Goal: Navigation & Orientation: Find specific page/section

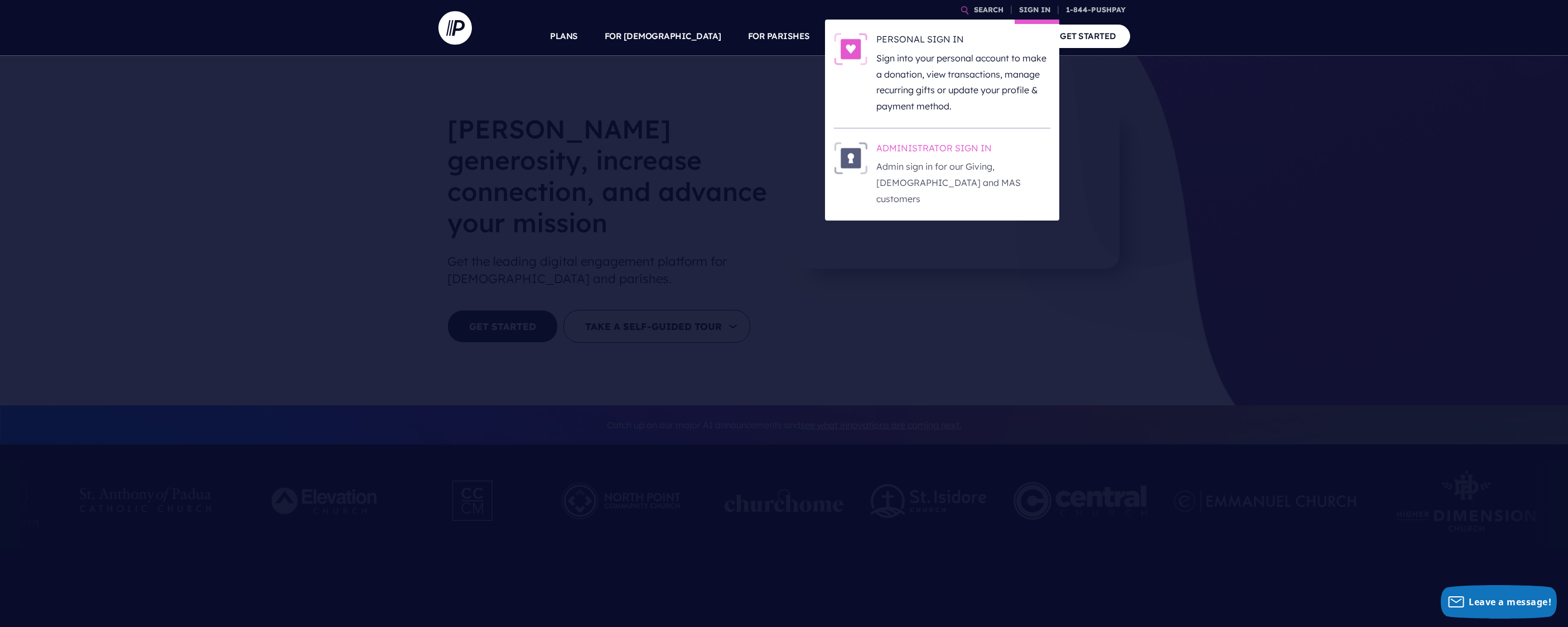
click at [929, 145] on h6 "ADMINISTRATOR SIGN IN" at bounding box center [963, 150] width 174 height 17
click at [947, 151] on h6 "ADMINISTRATOR SIGN IN" at bounding box center [963, 150] width 174 height 17
click at [957, 151] on h6 "ADMINISTRATOR SIGN IN" at bounding box center [963, 150] width 174 height 17
